Goal: Information Seeking & Learning: Learn about a topic

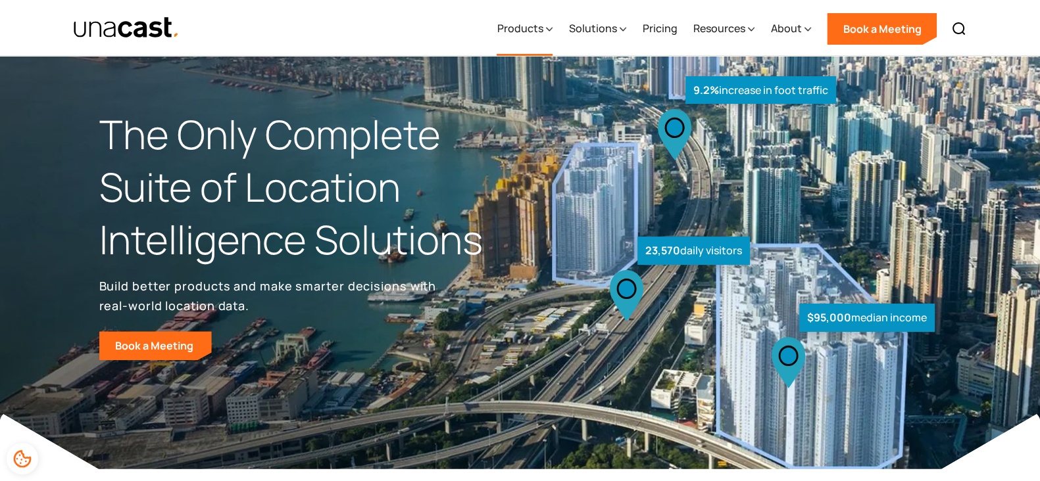
click at [535, 32] on div "Products" at bounding box center [520, 28] width 46 height 16
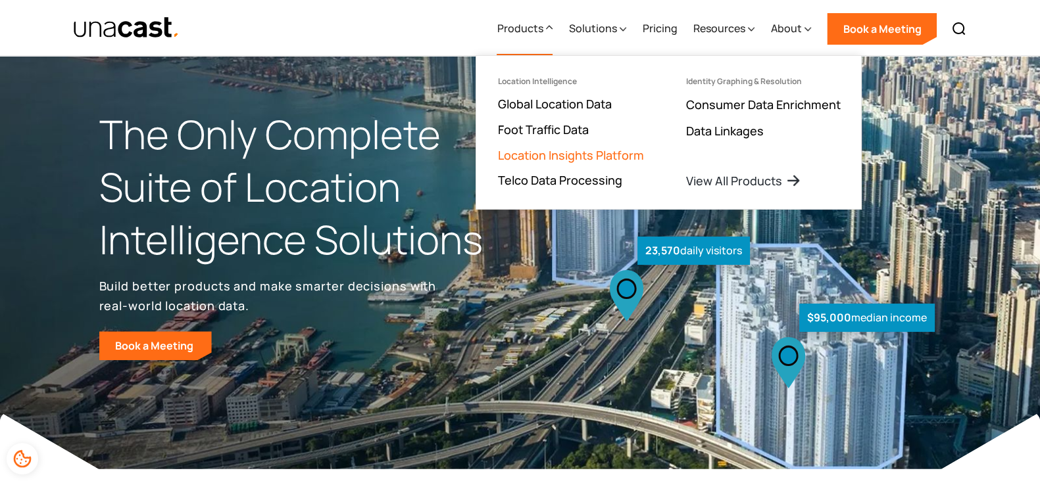
click at [534, 149] on link "Location Insights Platform" at bounding box center [570, 155] width 146 height 16
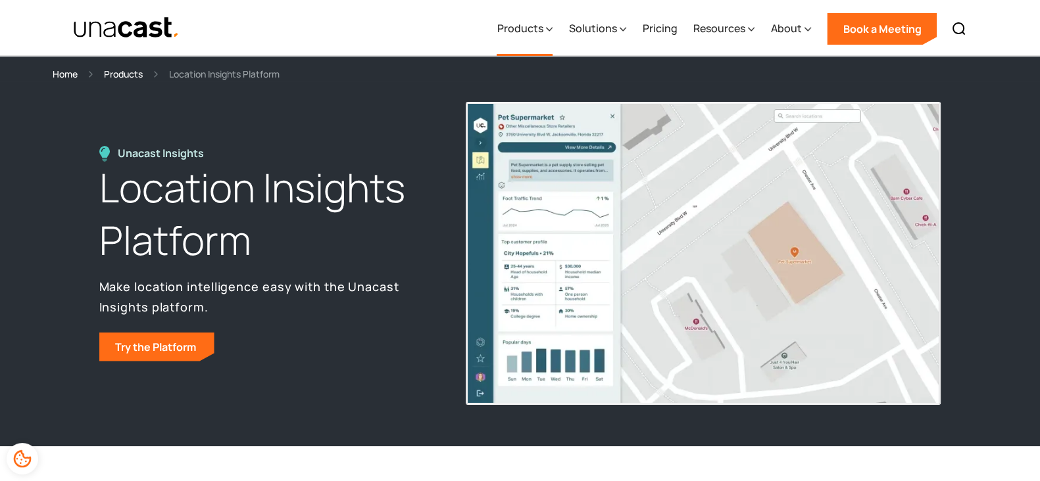
click at [531, 24] on div "Products" at bounding box center [520, 28] width 46 height 16
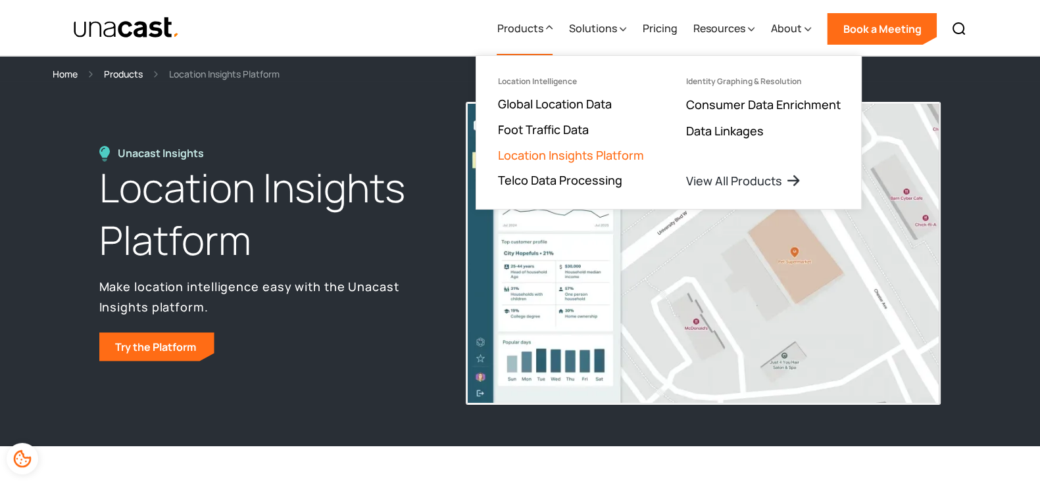
click at [526, 153] on link "Location Insights Platform" at bounding box center [570, 155] width 146 height 16
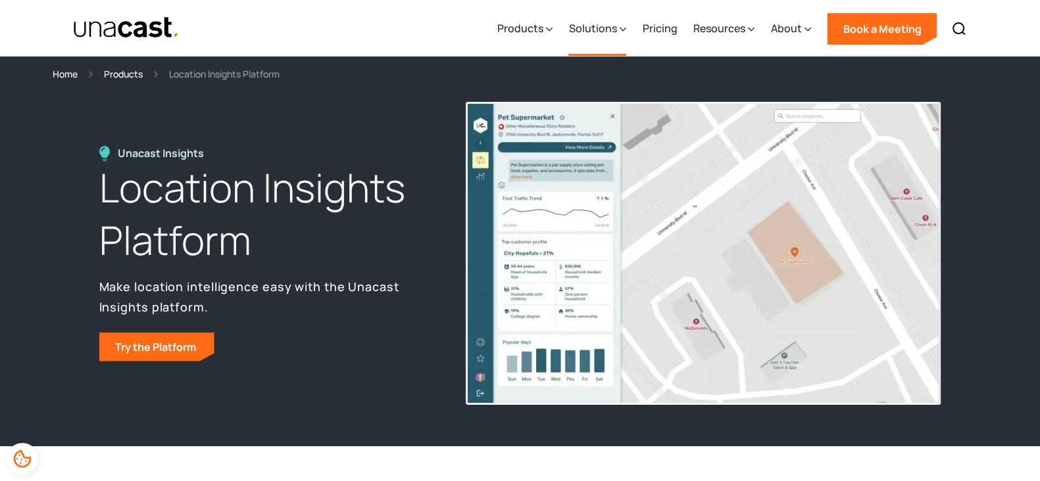
click at [610, 35] on div "Solutions" at bounding box center [592, 28] width 48 height 16
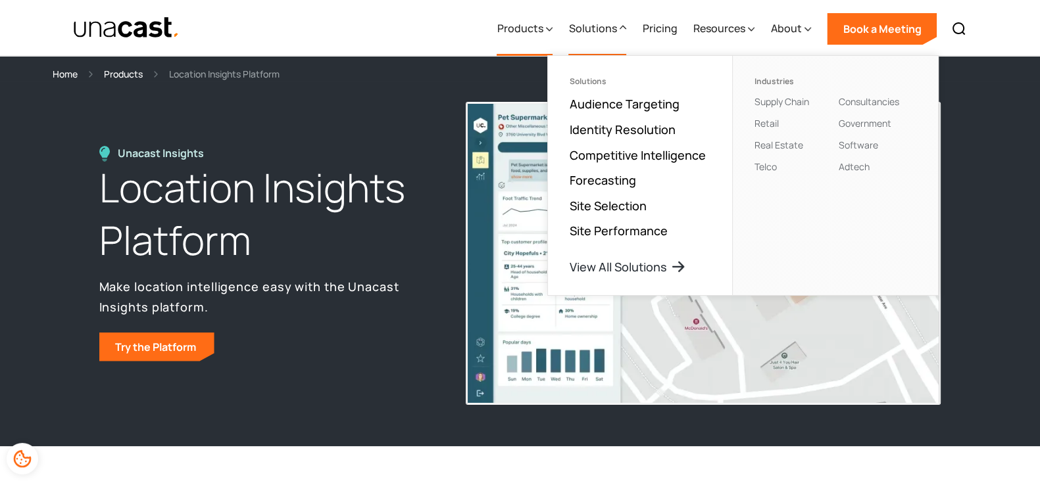
click at [531, 24] on div "Products" at bounding box center [520, 28] width 46 height 16
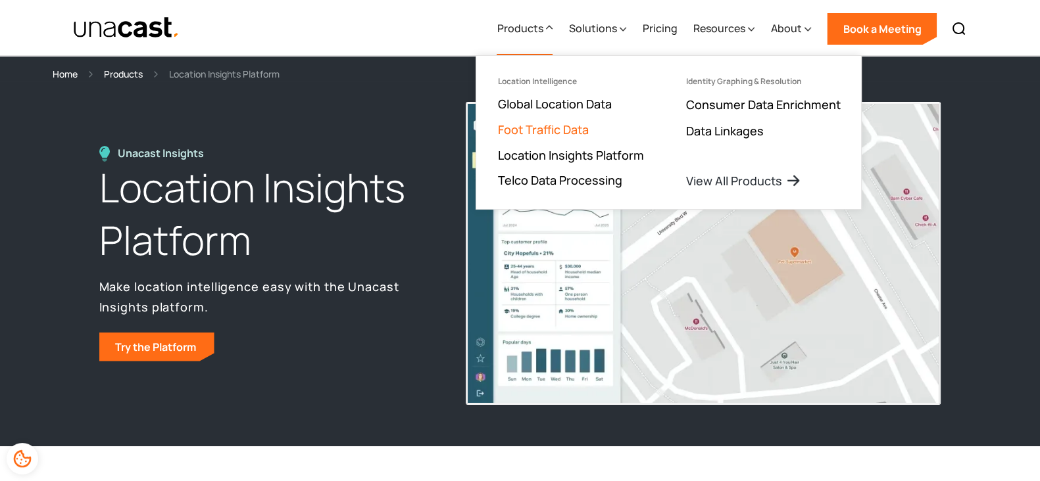
click at [545, 127] on link "Foot Traffic Data" at bounding box center [542, 130] width 91 height 16
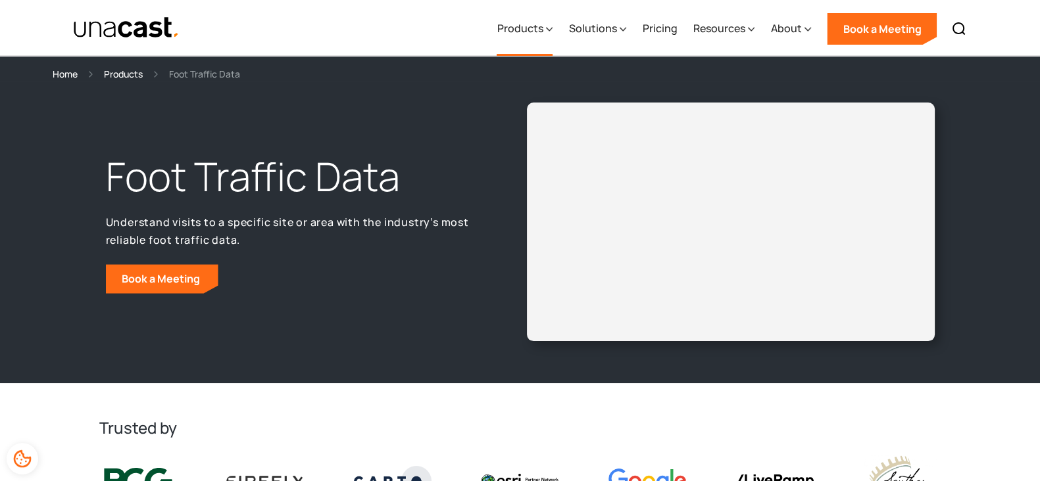
click at [539, 28] on div "Products" at bounding box center [520, 28] width 46 height 16
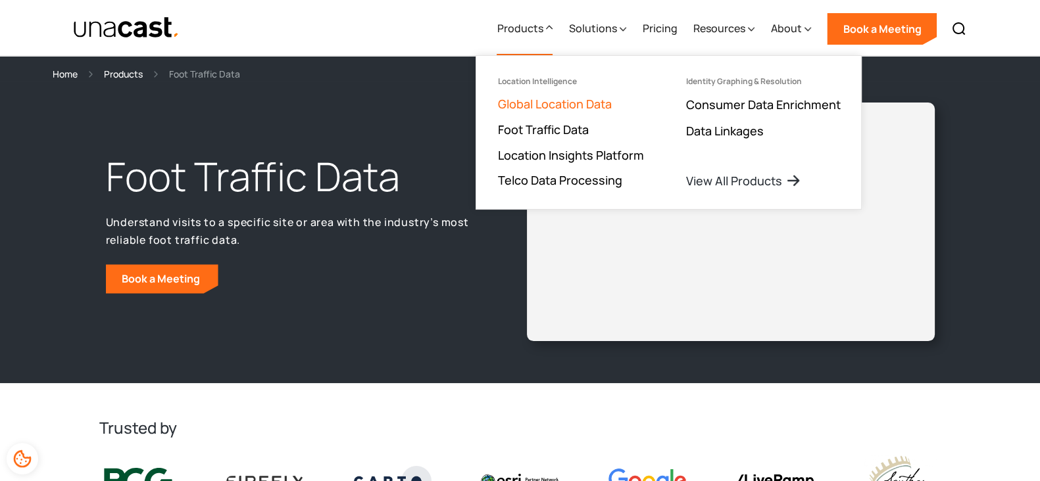
click at [545, 100] on link "Global Location Data" at bounding box center [554, 104] width 114 height 16
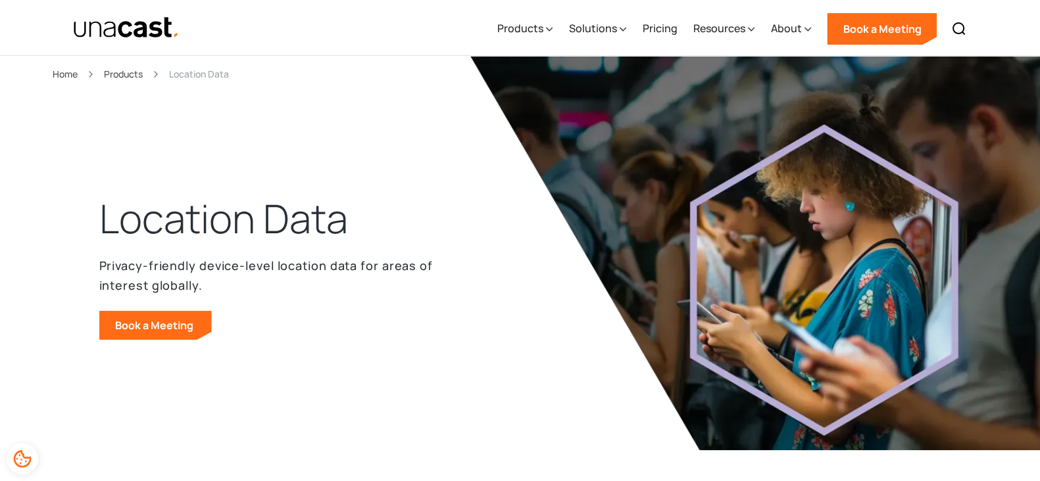
click at [501, 178] on img at bounding box center [812, 253] width 684 height 395
